Goal: Use online tool/utility: Utilize a website feature to perform a specific function

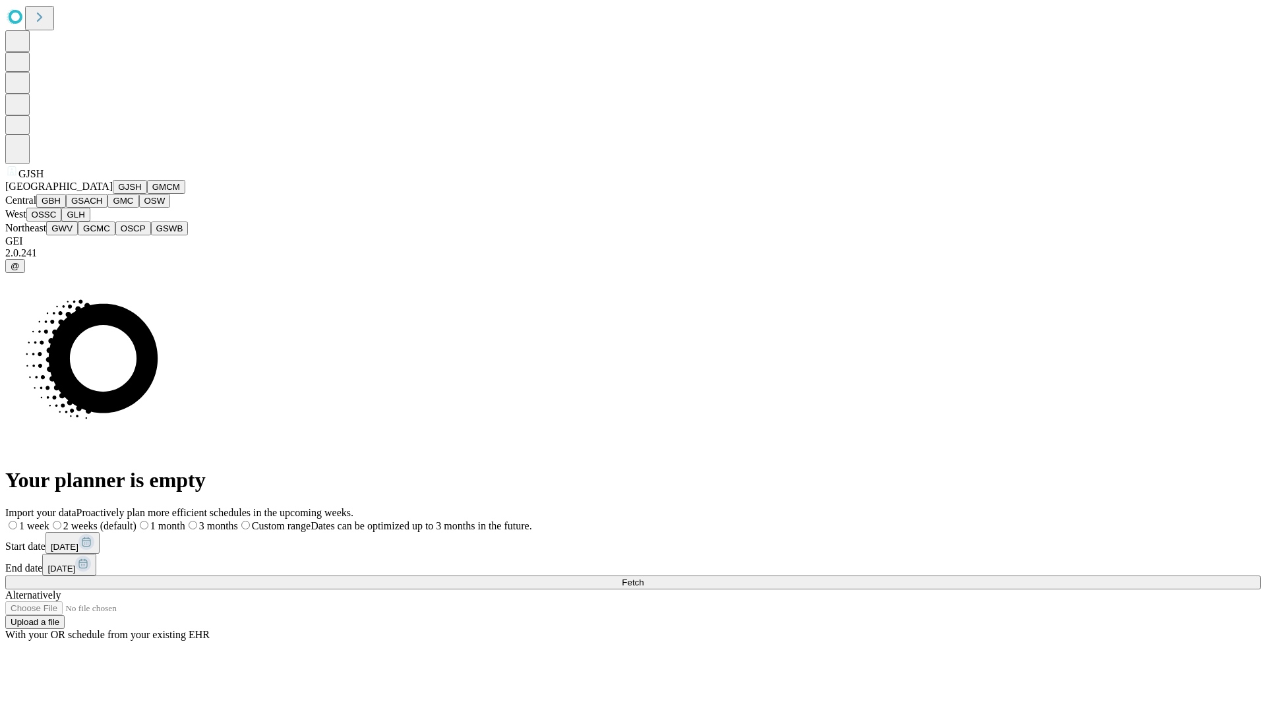
click at [113, 194] on button "GJSH" at bounding box center [130, 187] width 34 height 14
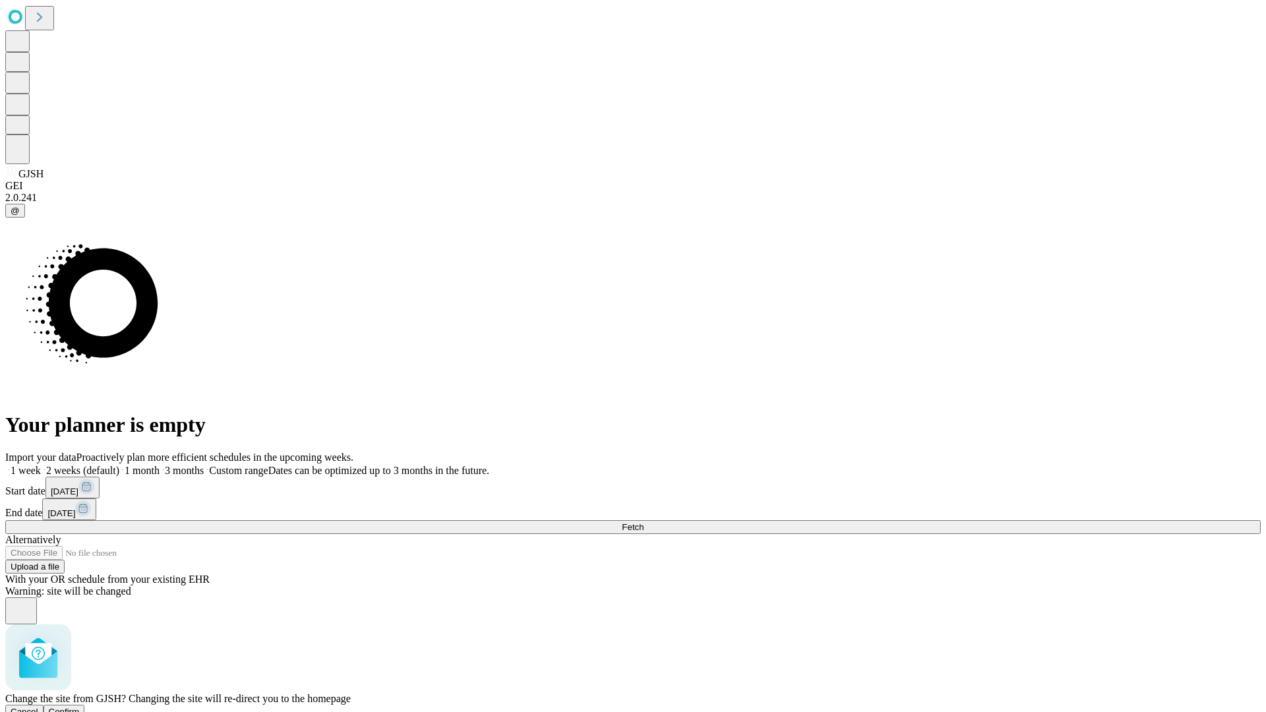
click at [80, 707] on span "Confirm" at bounding box center [64, 712] width 31 height 10
click at [160, 465] on label "1 month" at bounding box center [139, 470] width 40 height 11
click at [644, 522] on span "Fetch" at bounding box center [633, 527] width 22 height 10
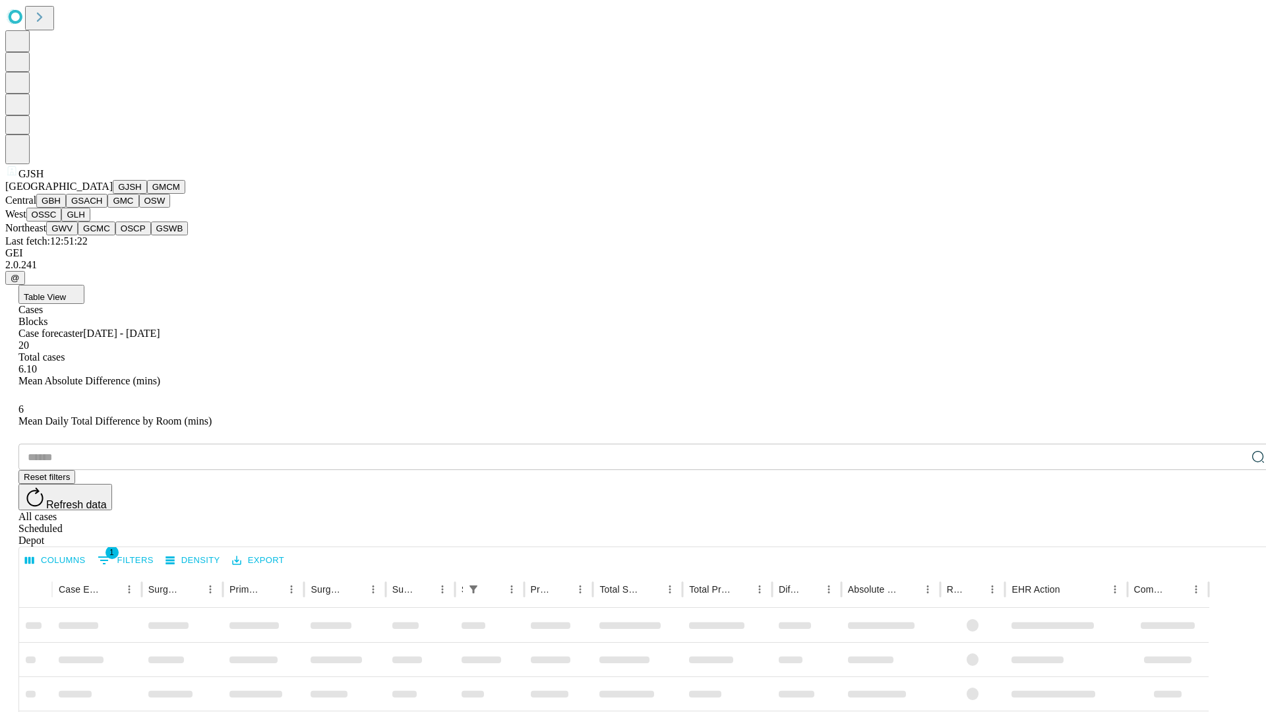
click at [147, 194] on button "GMCM" at bounding box center [166, 187] width 38 height 14
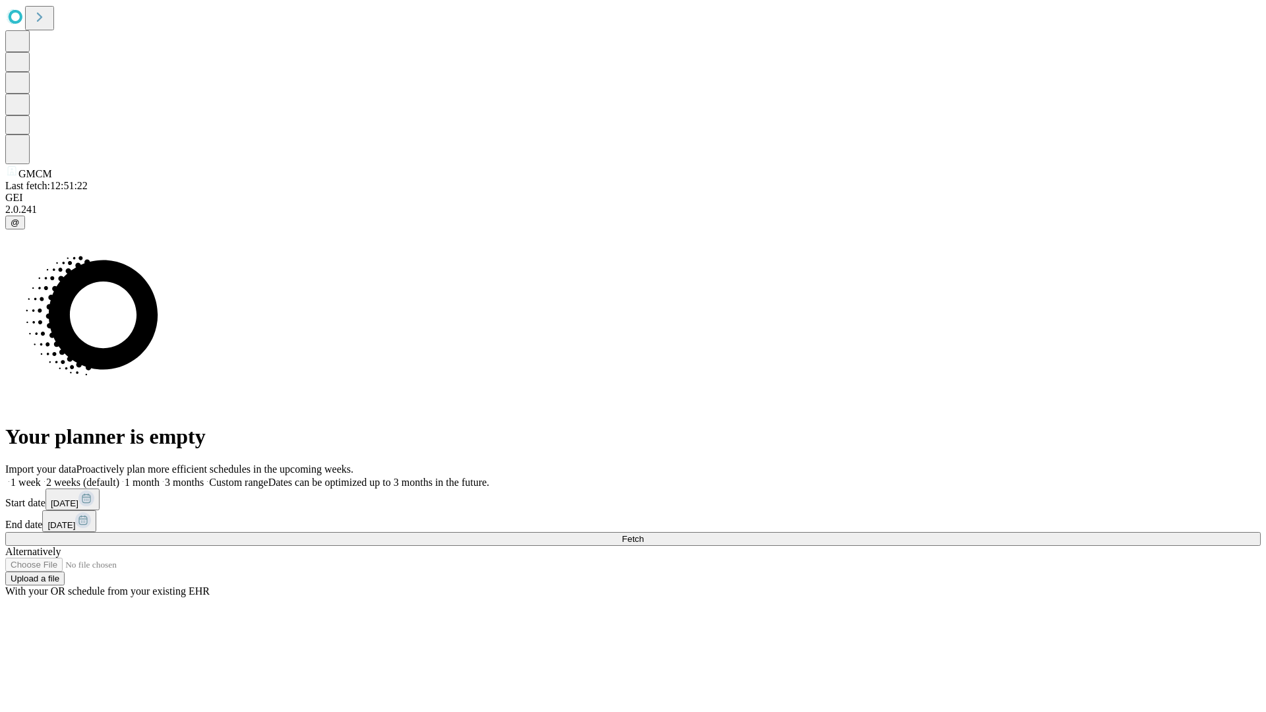
click at [160, 477] on label "1 month" at bounding box center [139, 482] width 40 height 11
click at [644, 534] on span "Fetch" at bounding box center [633, 539] width 22 height 10
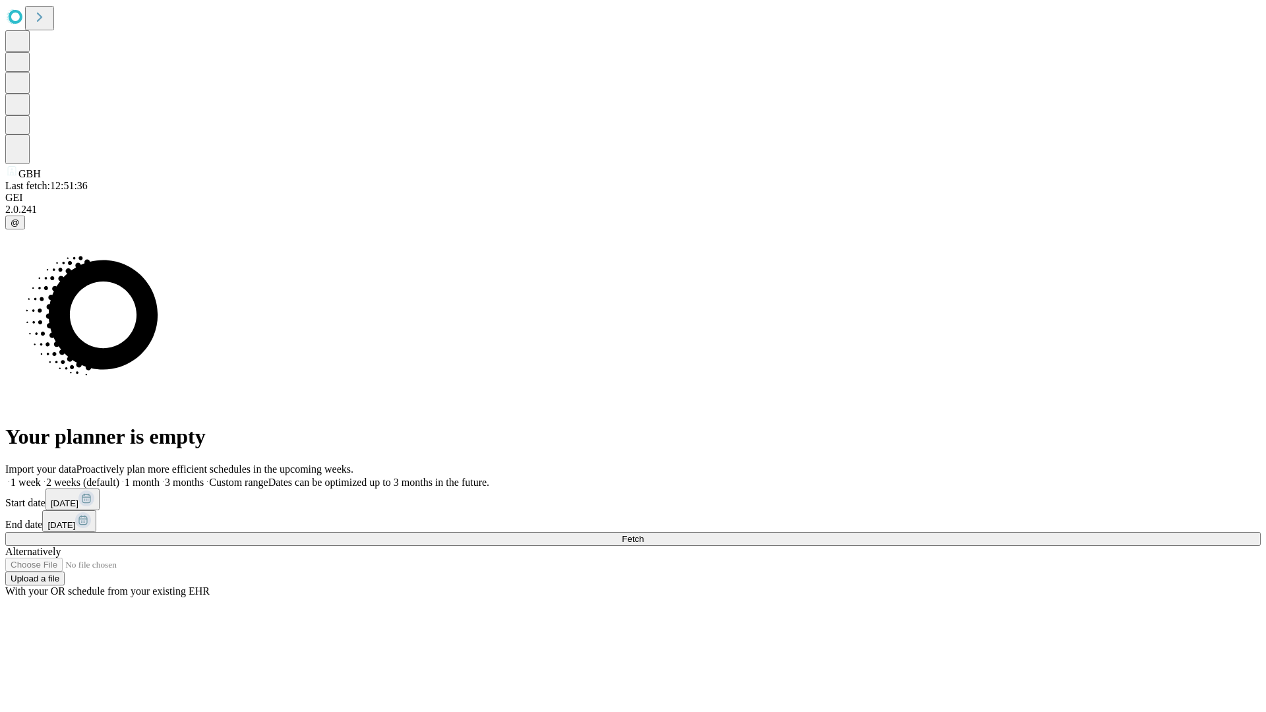
click at [160, 477] on label "1 month" at bounding box center [139, 482] width 40 height 11
click at [644, 534] on span "Fetch" at bounding box center [633, 539] width 22 height 10
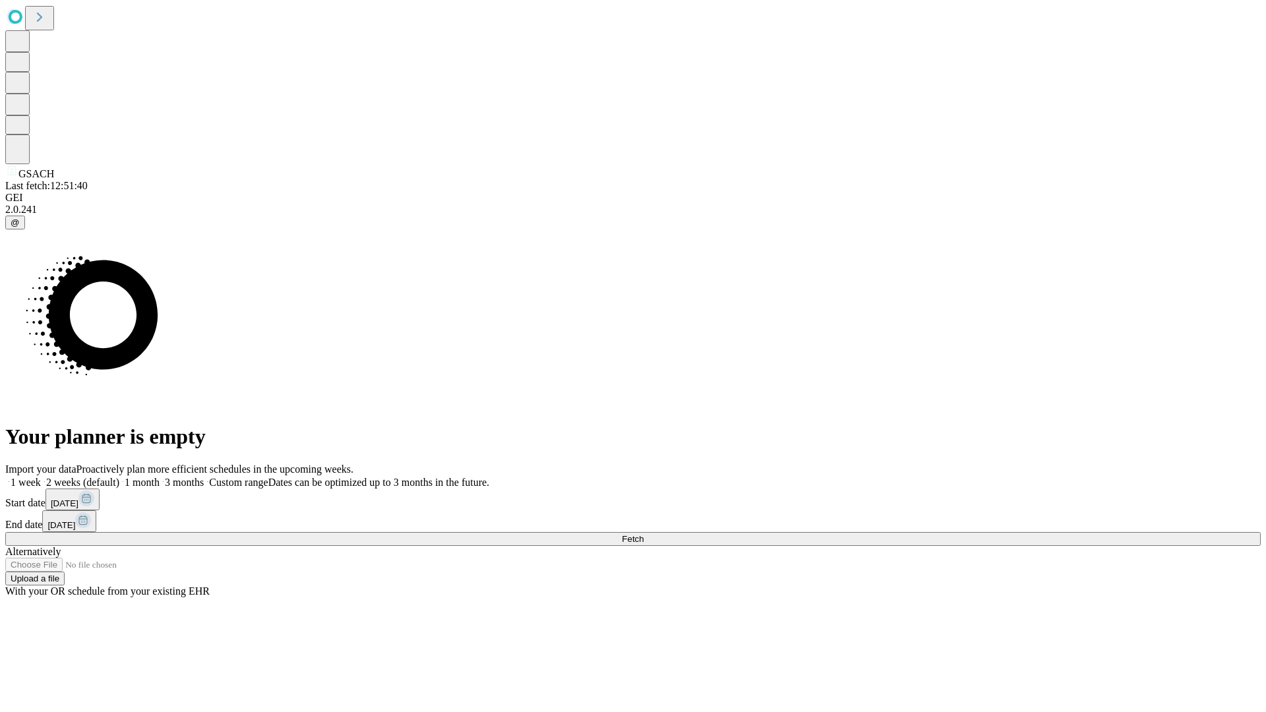
click at [160, 477] on label "1 month" at bounding box center [139, 482] width 40 height 11
click at [644, 534] on span "Fetch" at bounding box center [633, 539] width 22 height 10
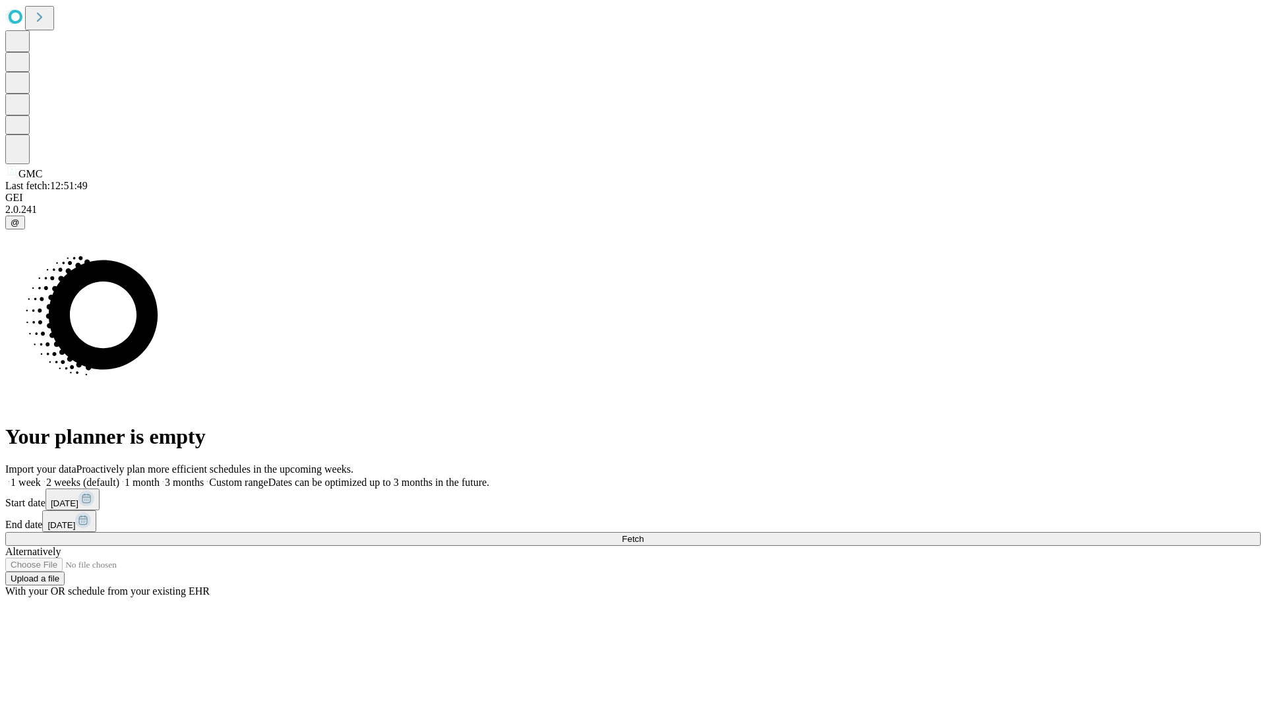
click at [160, 477] on label "1 month" at bounding box center [139, 482] width 40 height 11
click at [644, 534] on span "Fetch" at bounding box center [633, 539] width 22 height 10
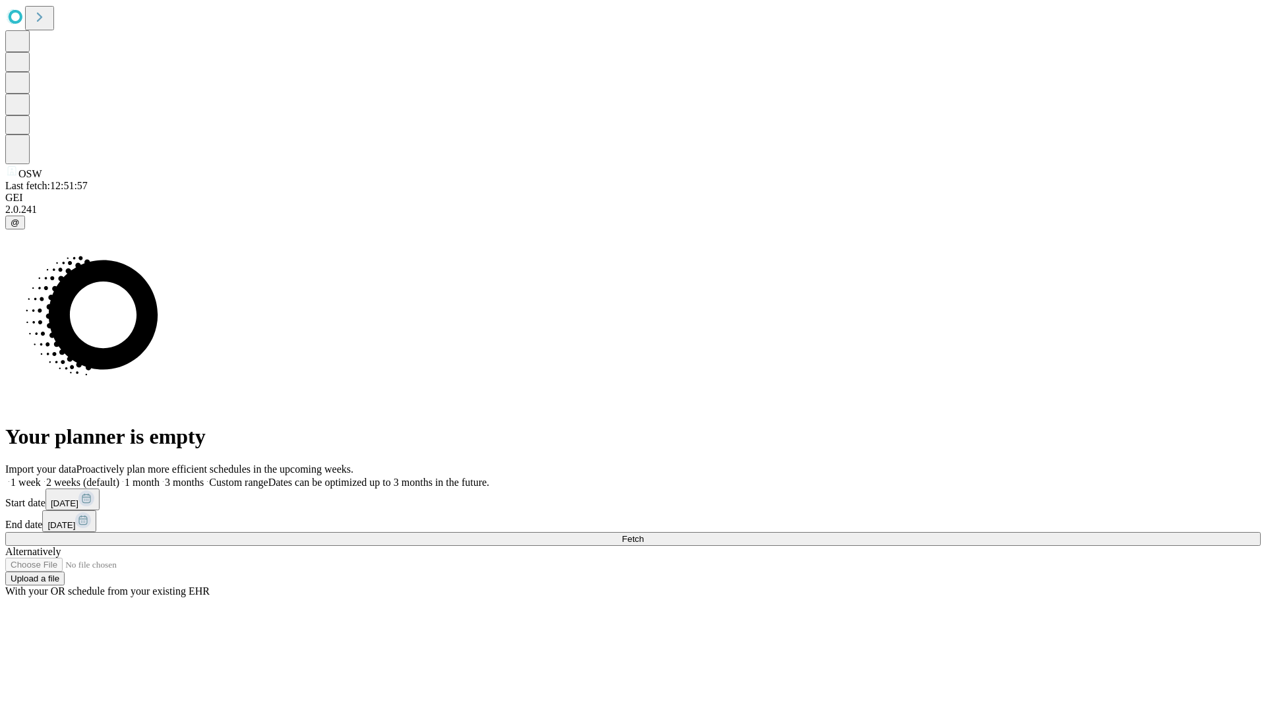
click at [160, 477] on label "1 month" at bounding box center [139, 482] width 40 height 11
click at [644, 534] on span "Fetch" at bounding box center [633, 539] width 22 height 10
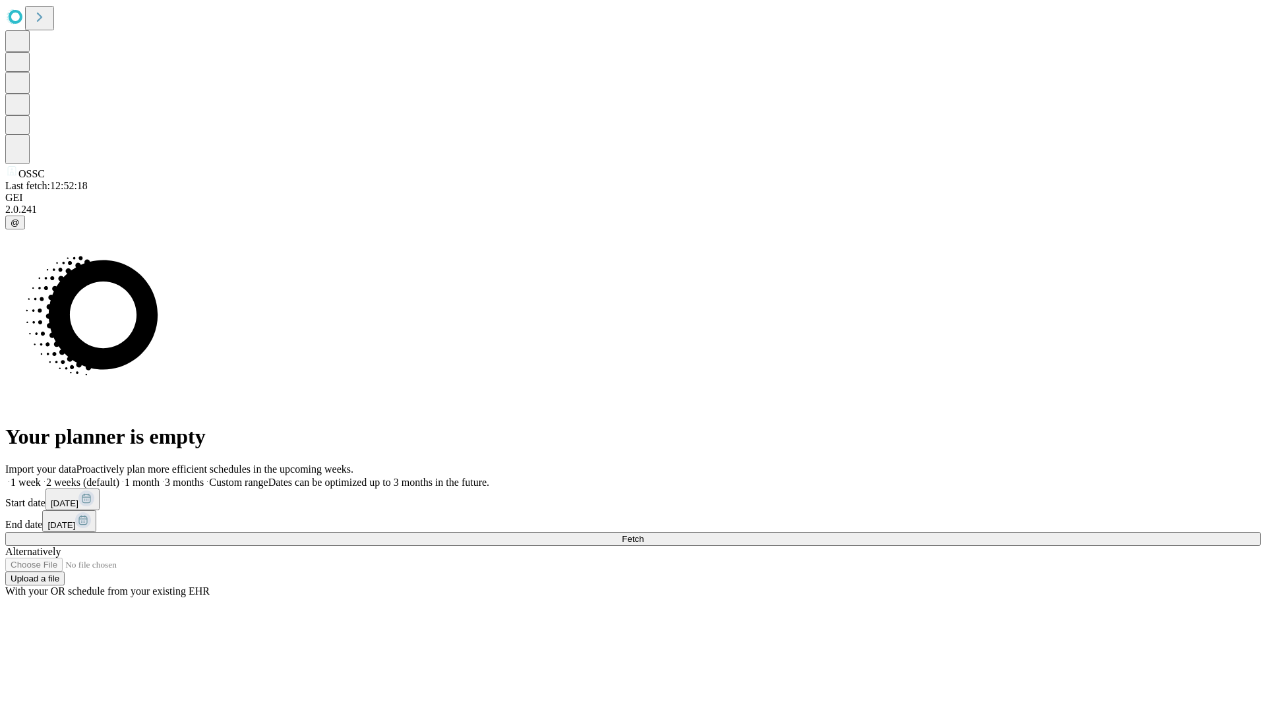
click at [160, 477] on label "1 month" at bounding box center [139, 482] width 40 height 11
click at [644, 534] on span "Fetch" at bounding box center [633, 539] width 22 height 10
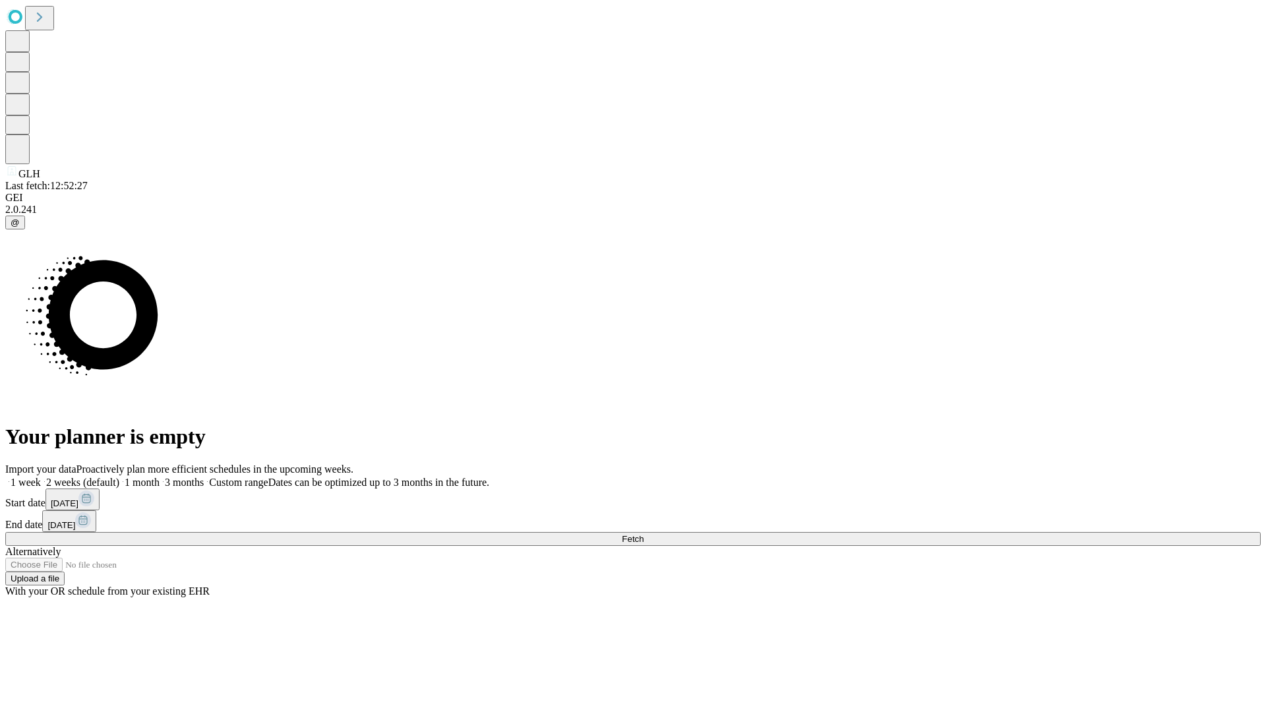
click at [160, 477] on label "1 month" at bounding box center [139, 482] width 40 height 11
click at [644, 534] on span "Fetch" at bounding box center [633, 539] width 22 height 10
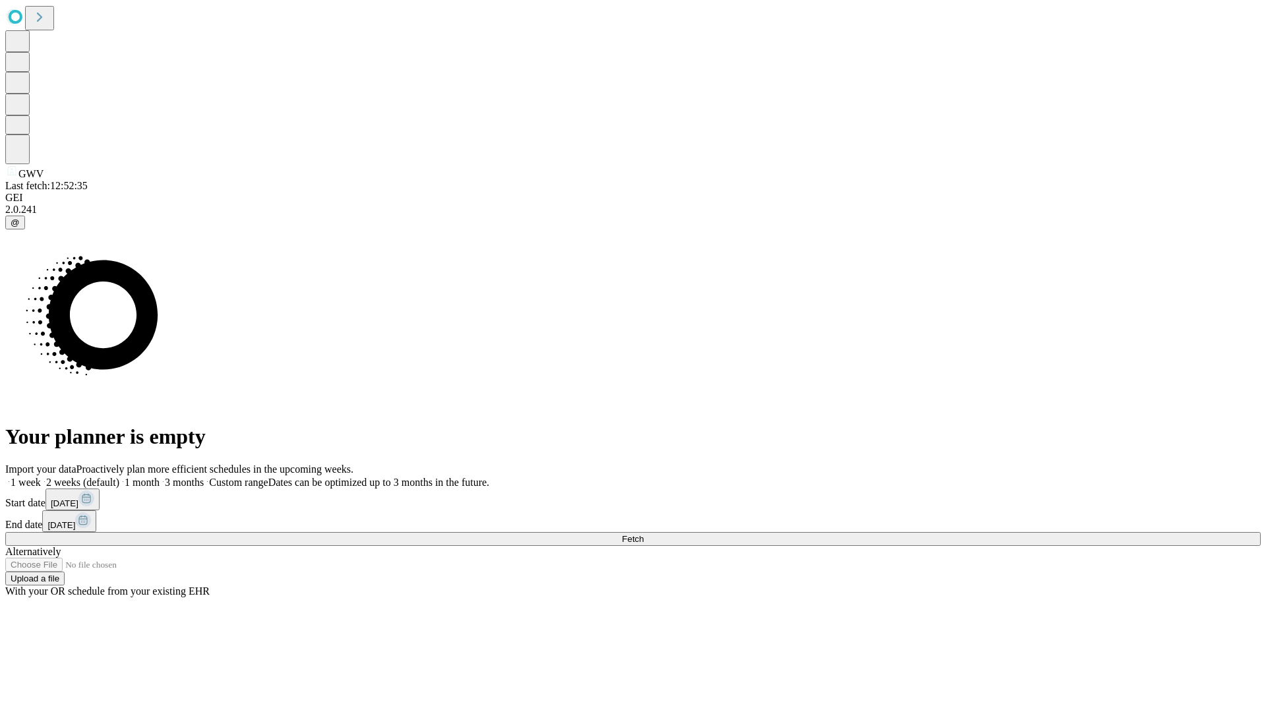
click at [160, 477] on label "1 month" at bounding box center [139, 482] width 40 height 11
click at [644, 534] on span "Fetch" at bounding box center [633, 539] width 22 height 10
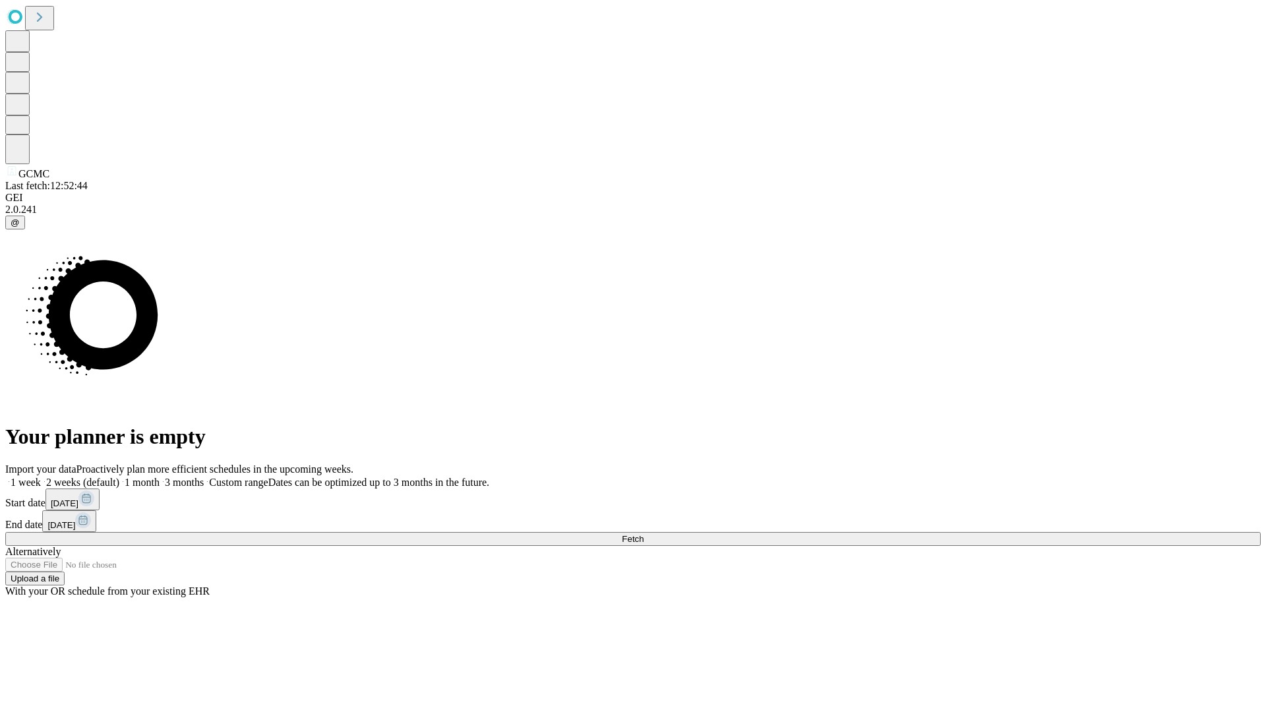
click at [160, 477] on label "1 month" at bounding box center [139, 482] width 40 height 11
click at [644, 534] on span "Fetch" at bounding box center [633, 539] width 22 height 10
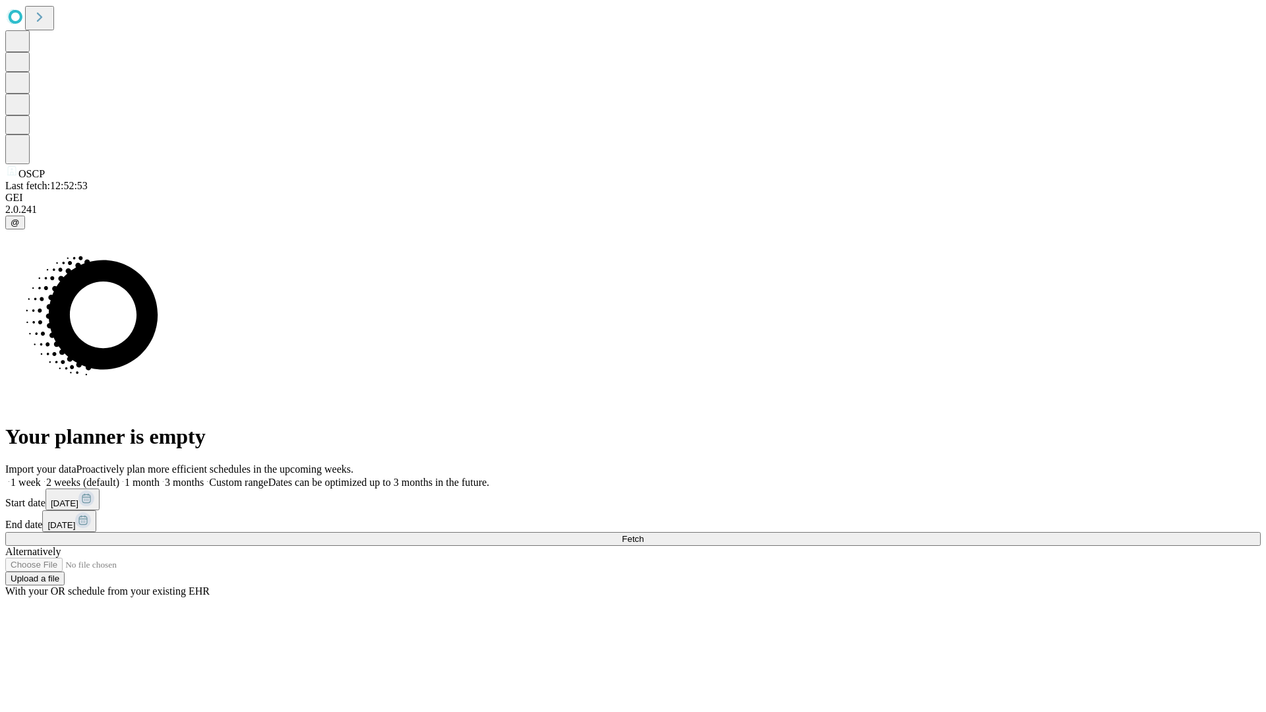
click at [160, 477] on label "1 month" at bounding box center [139, 482] width 40 height 11
click at [644, 534] on span "Fetch" at bounding box center [633, 539] width 22 height 10
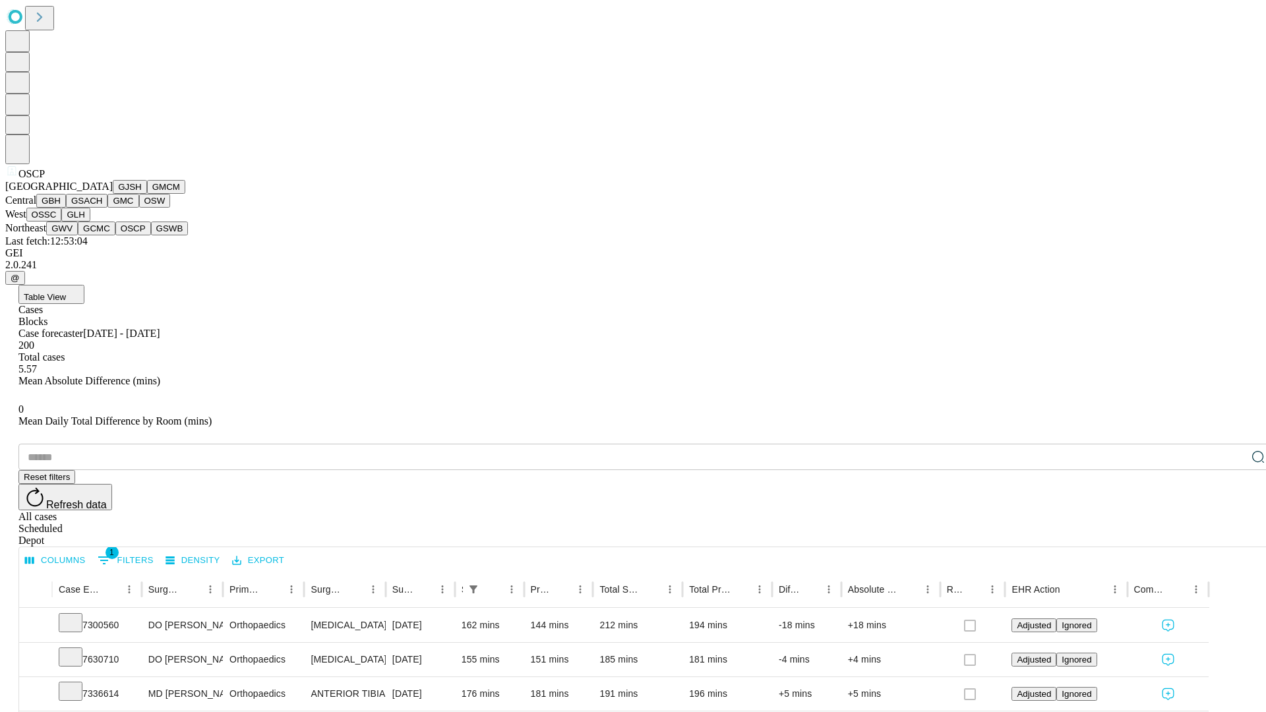
click at [151, 235] on button "GSWB" at bounding box center [170, 229] width 38 height 14
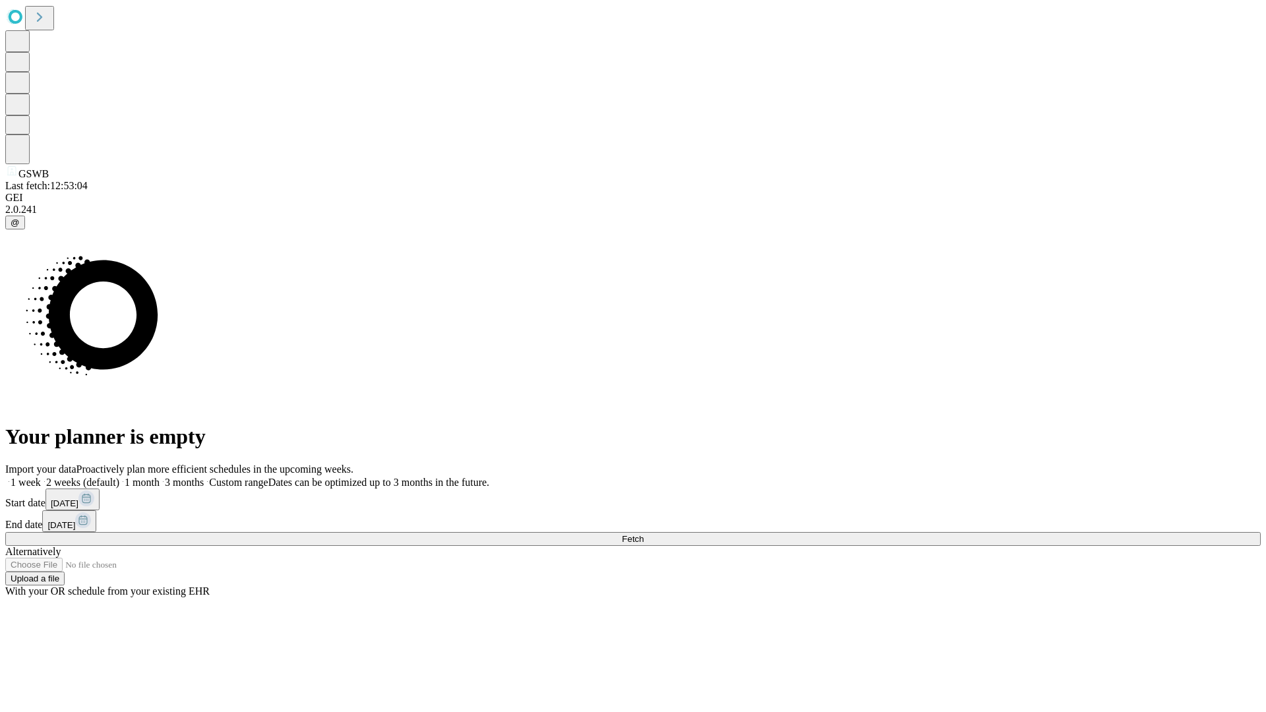
click at [160, 477] on label "1 month" at bounding box center [139, 482] width 40 height 11
click at [644, 534] on span "Fetch" at bounding box center [633, 539] width 22 height 10
